Goal: Task Accomplishment & Management: Manage account settings

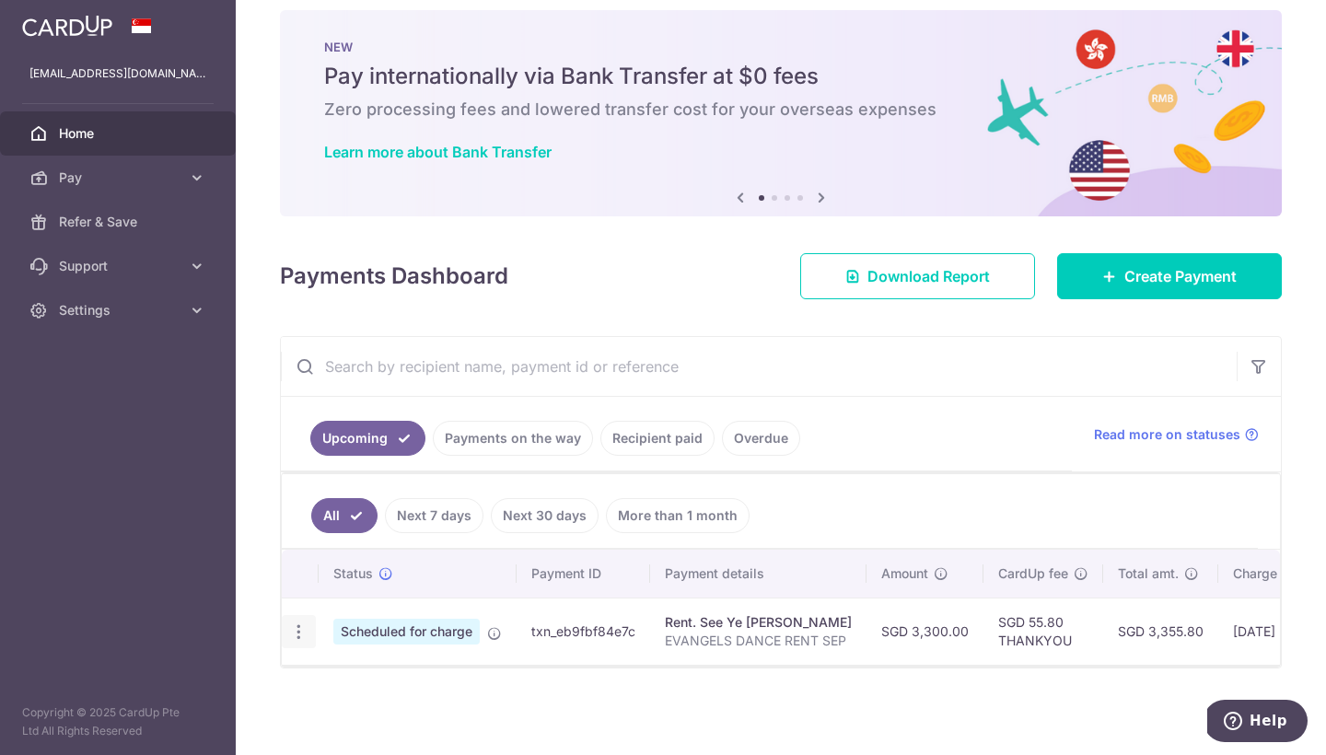
click at [309, 623] on div "Update payment Cancel payment" at bounding box center [299, 632] width 34 height 34
click at [300, 630] on icon "button" at bounding box center [298, 631] width 19 height 19
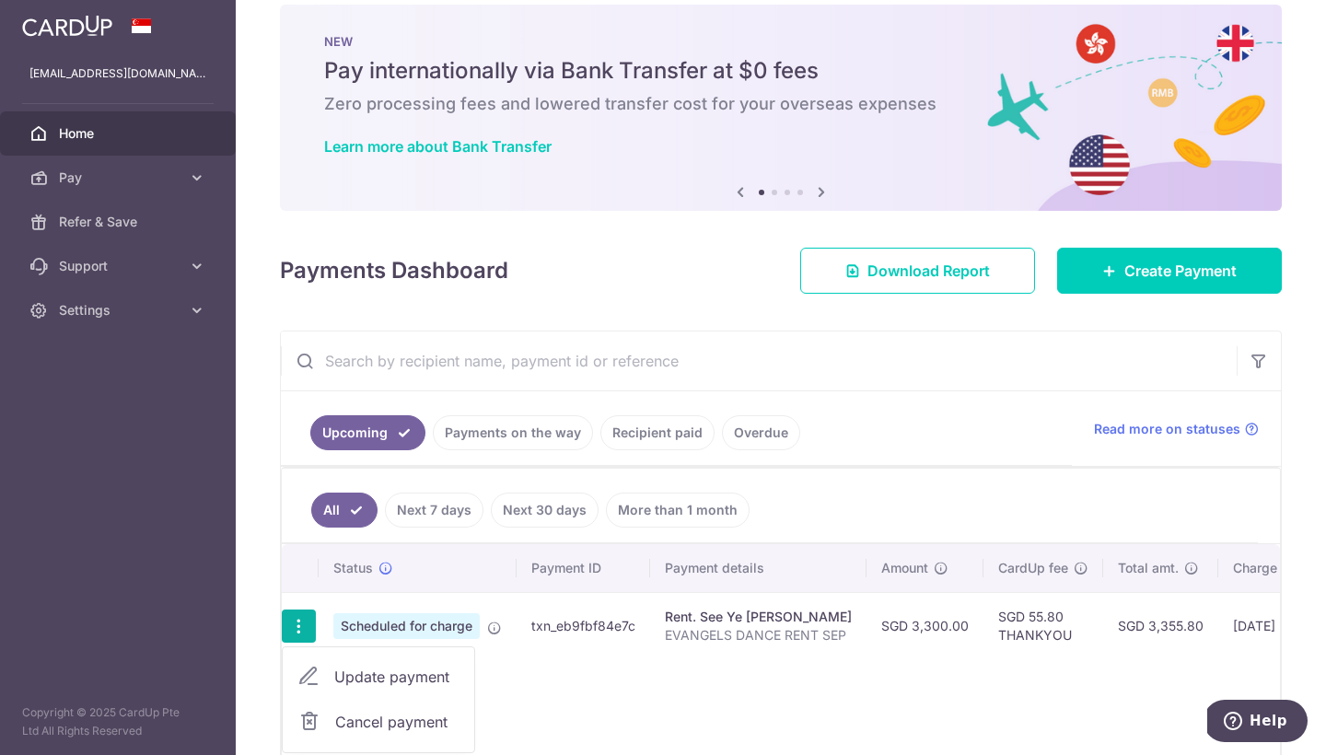
click at [335, 663] on link "Update payment" at bounding box center [379, 677] width 192 height 44
radio input "true"
type input "3,300.00"
type input "[DATE]"
type input "EVANGELS DANCE RENT SEP"
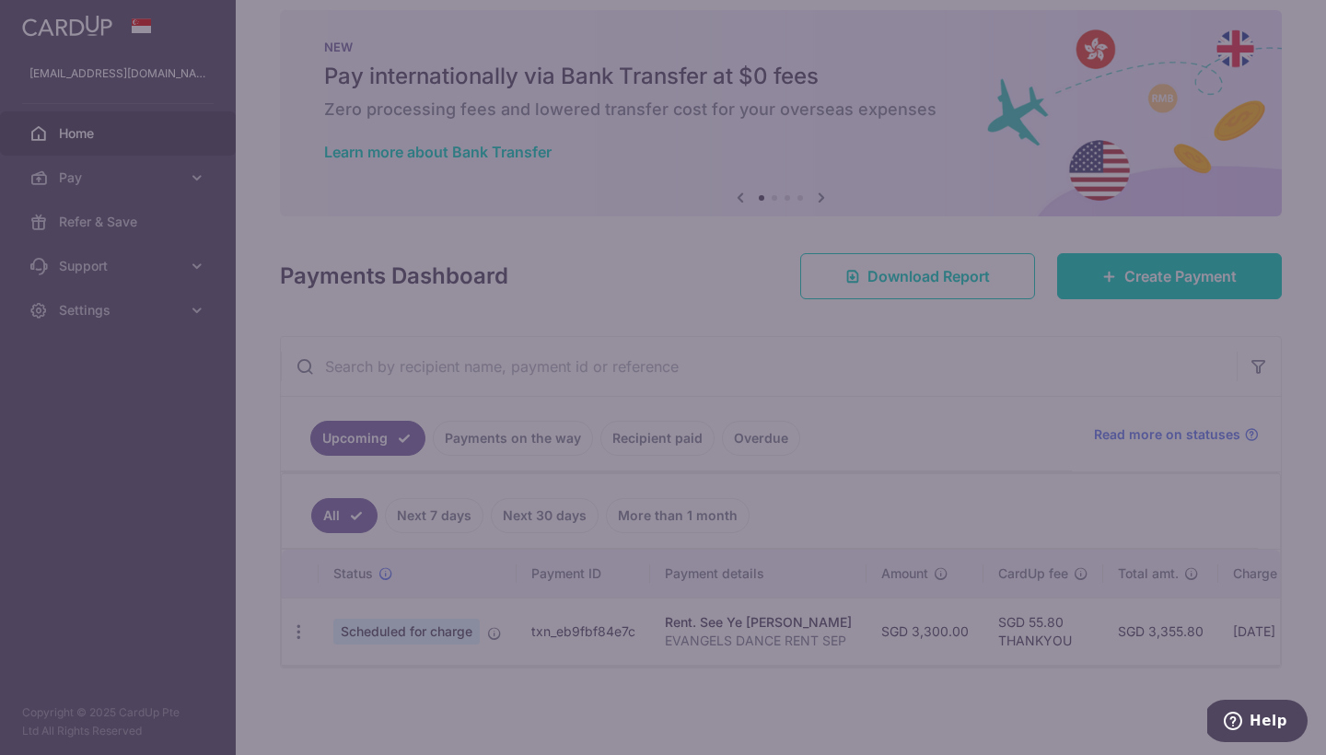
type input "THANKYOU"
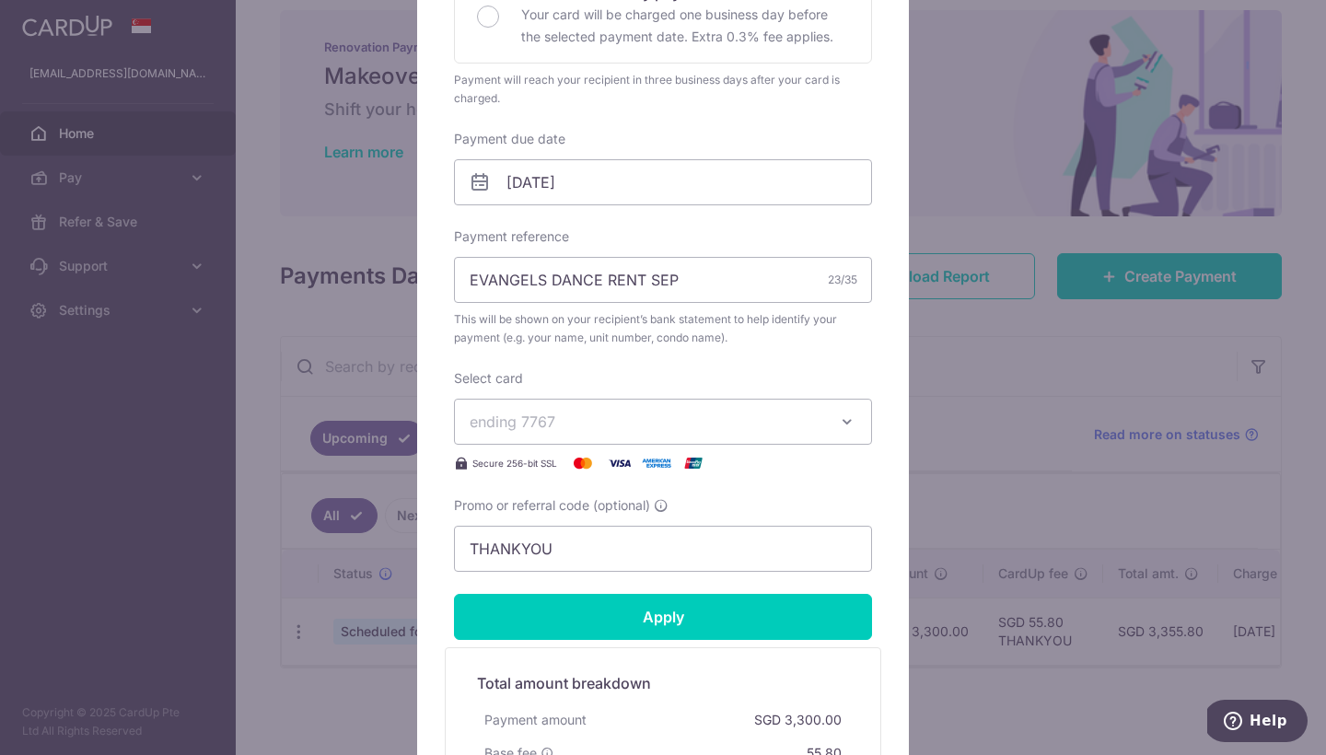
scroll to position [467, 0]
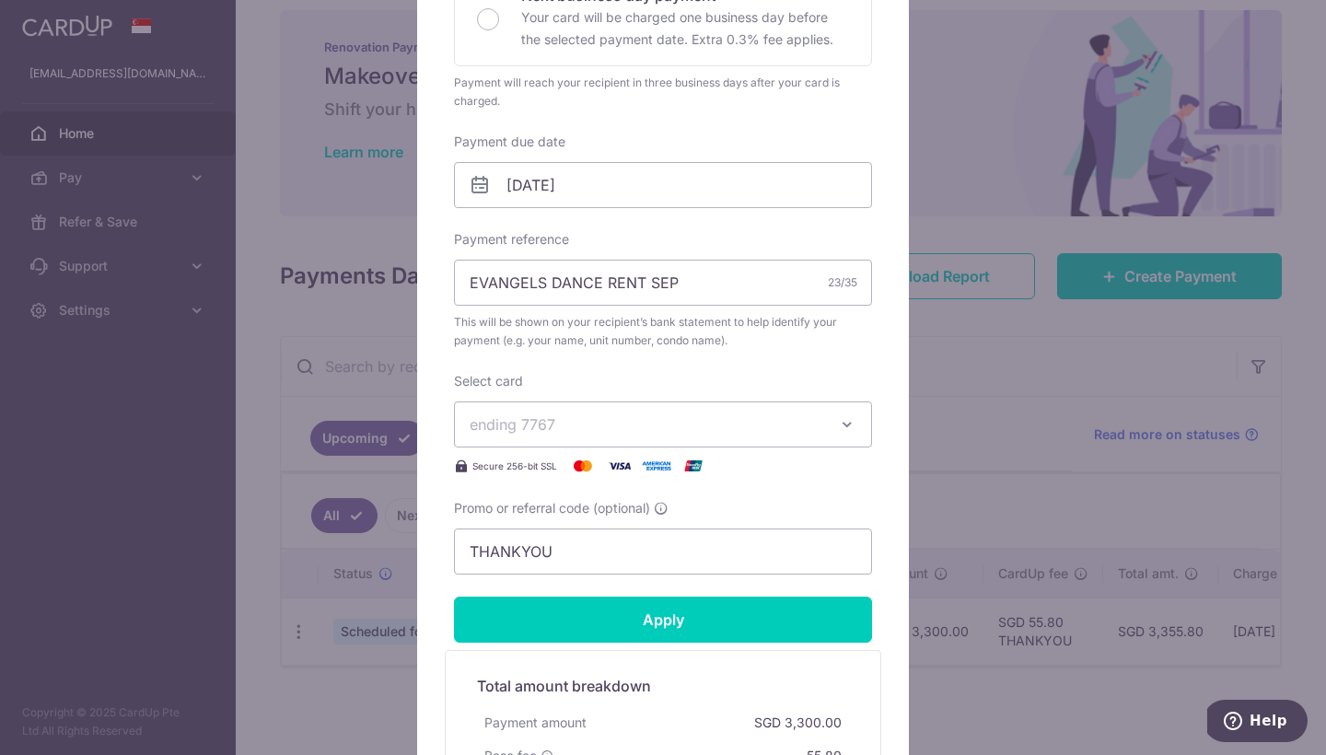
click at [948, 360] on div "Edit payment By clicking apply, you will make changes to all payments to See [P…" at bounding box center [663, 377] width 1326 height 755
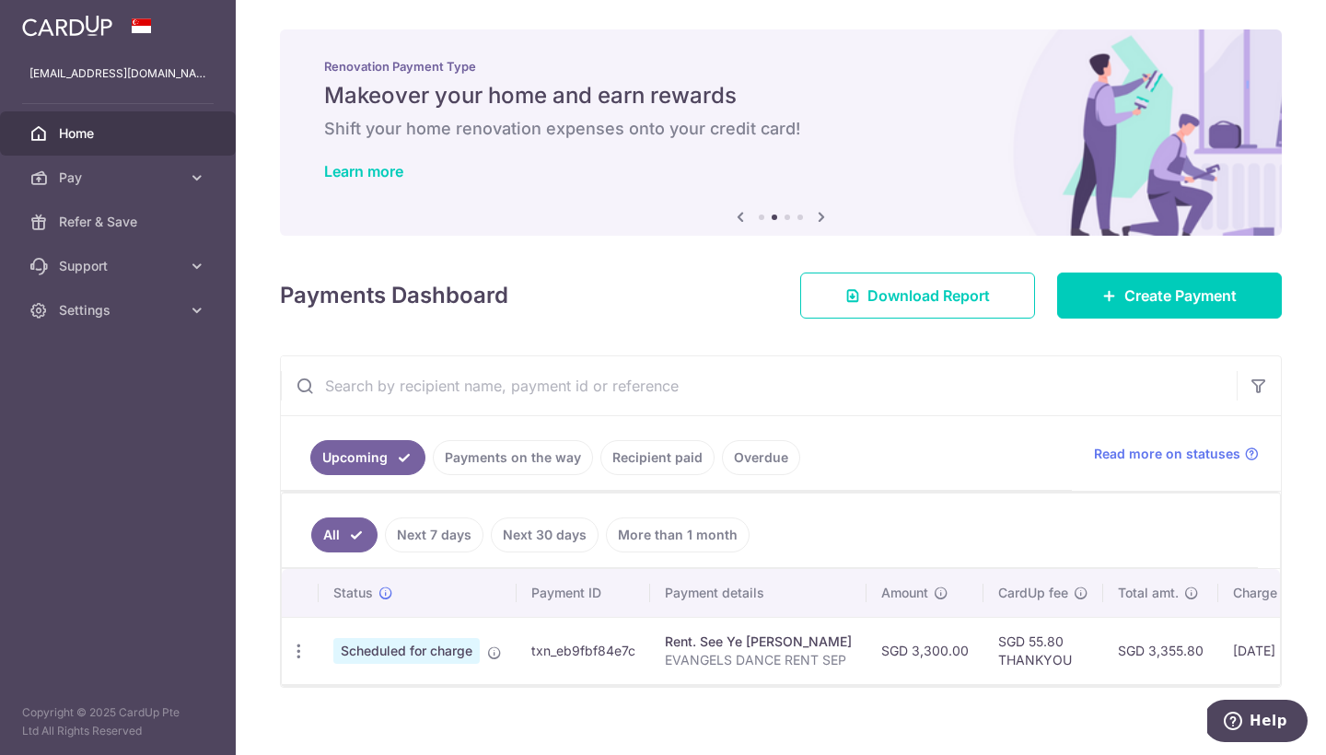
scroll to position [0, 0]
click at [135, 307] on span "Settings" at bounding box center [120, 310] width 122 height 18
click at [104, 407] on span "Logout" at bounding box center [120, 398] width 122 height 18
